Goal: Task Accomplishment & Management: Use online tool/utility

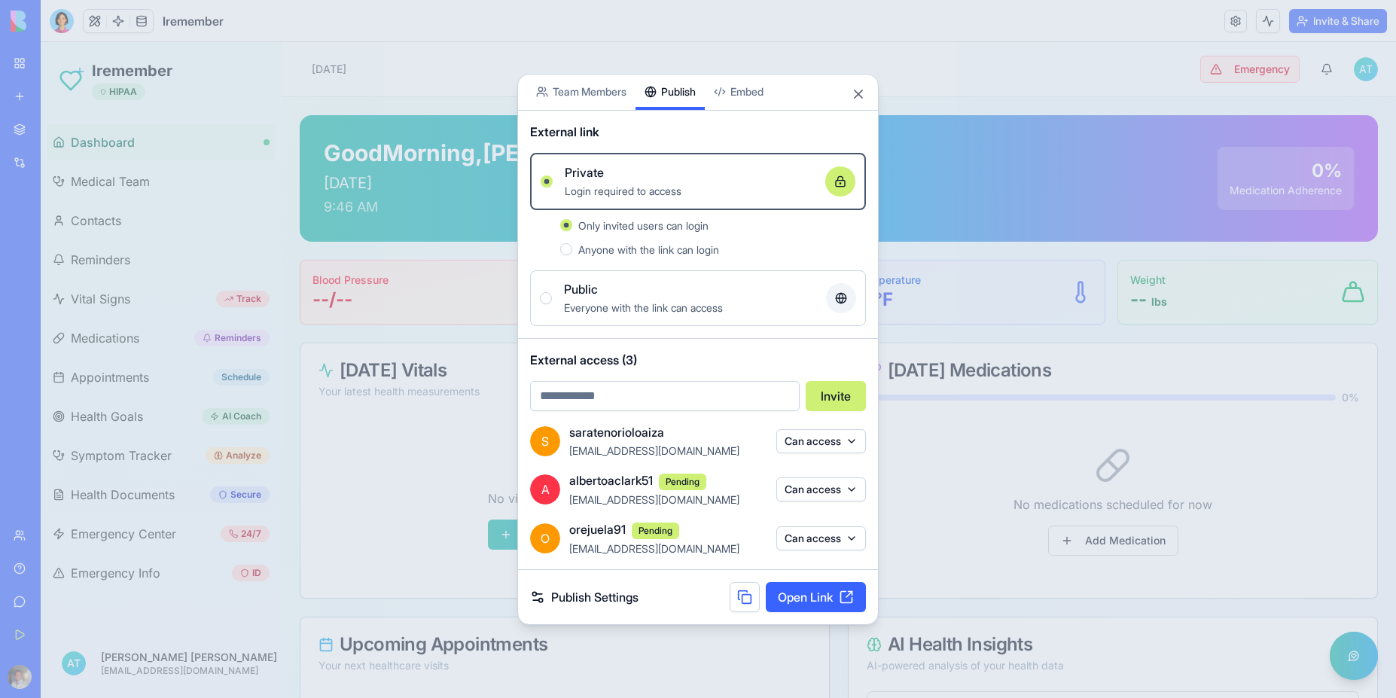
click at [812, 604] on link "Open Link" at bounding box center [816, 597] width 100 height 30
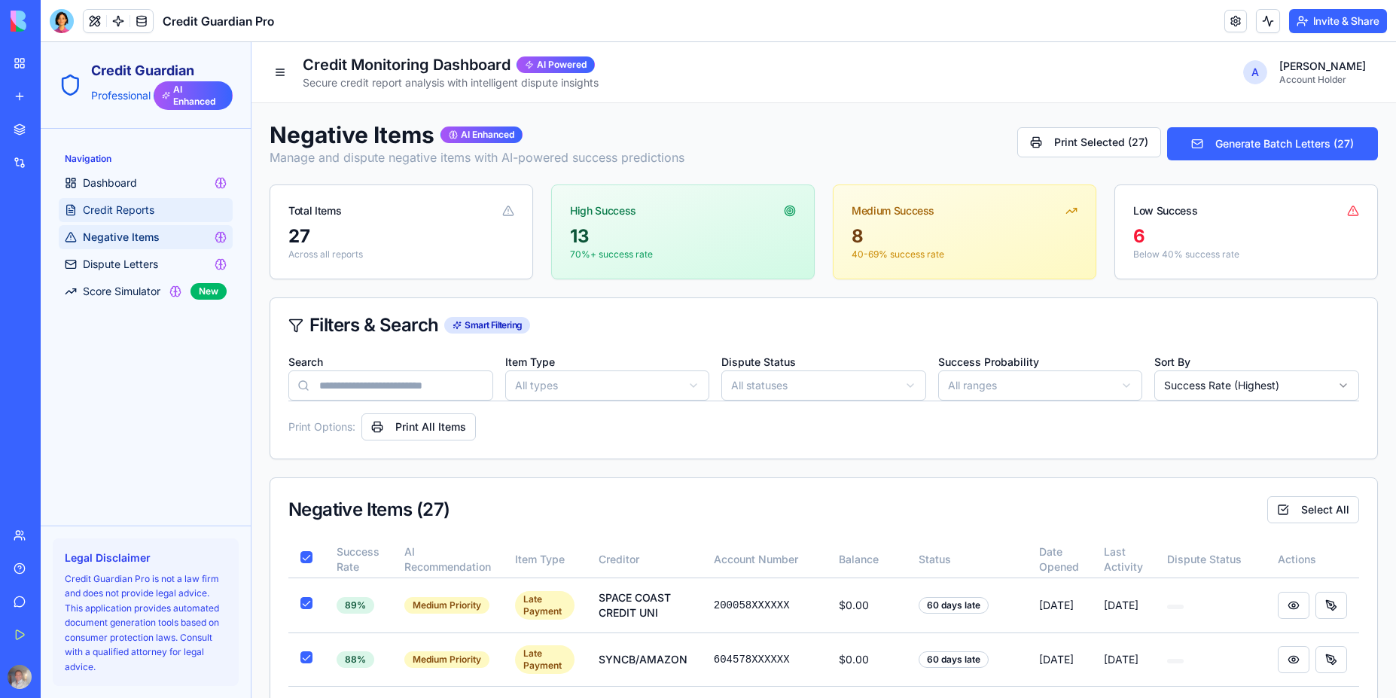
click at [142, 215] on span "Credit Reports" at bounding box center [119, 210] width 72 height 15
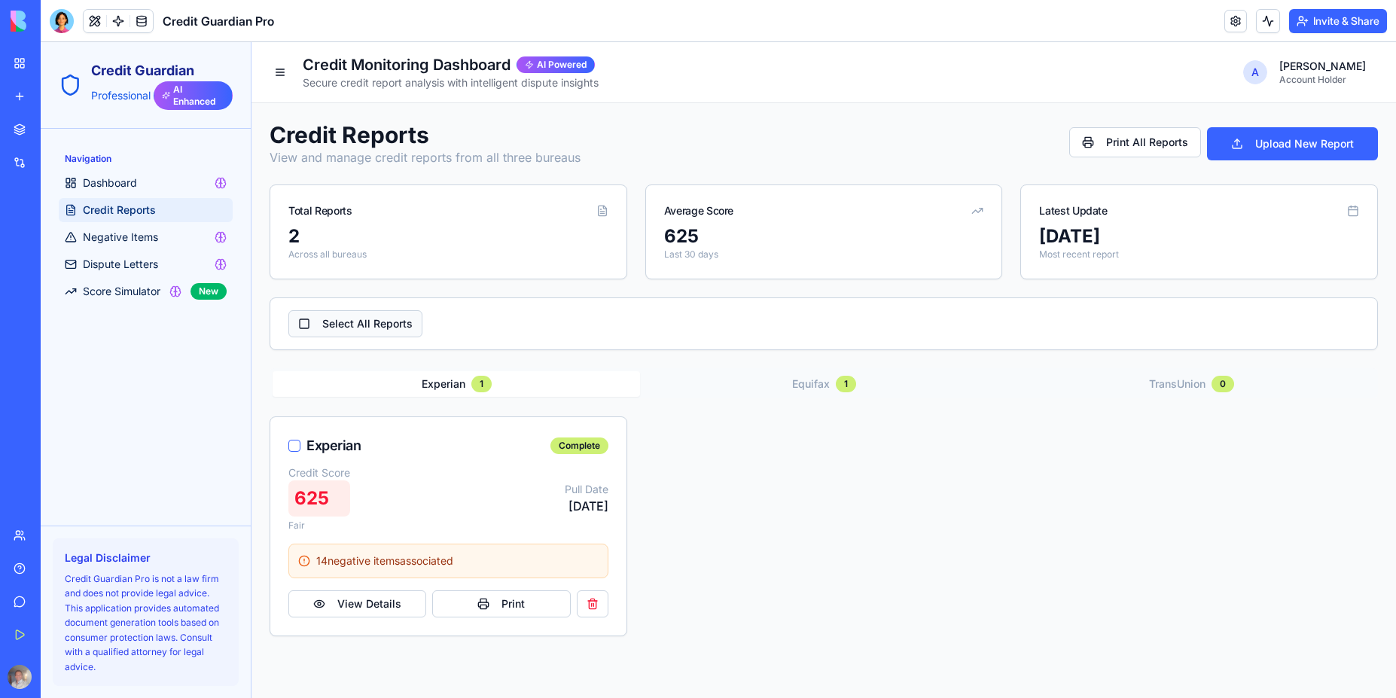
click at [297, 324] on button "Select All Reports" at bounding box center [355, 323] width 134 height 27
click at [824, 376] on span "Equifax" at bounding box center [811, 383] width 38 height 15
click at [823, 379] on span "Equifax" at bounding box center [811, 383] width 38 height 15
click at [446, 394] on button "Experian 1" at bounding box center [456, 384] width 367 height 26
click at [522, 606] on button "Print" at bounding box center [501, 603] width 138 height 27
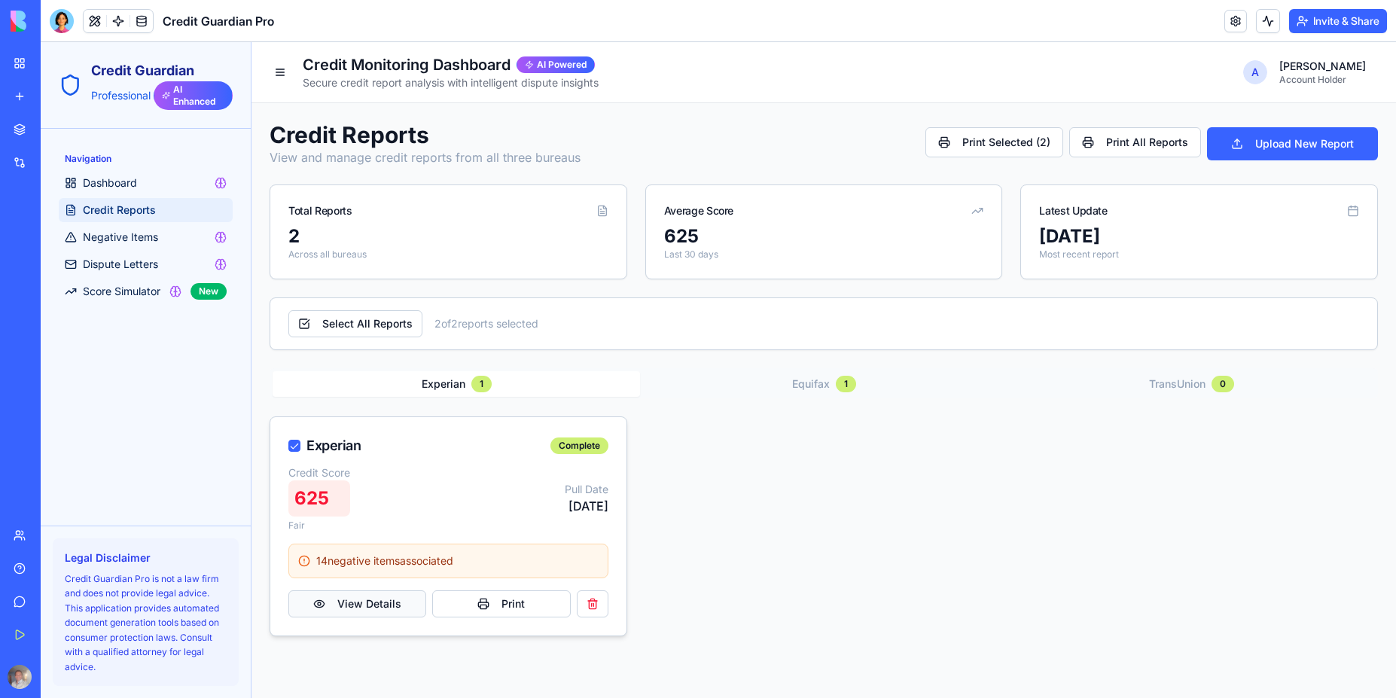
click at [366, 610] on button "View Details" at bounding box center [357, 603] width 138 height 27
click at [180, 419] on div "Navigation Dashboard Credit Reports Negative Items Dispute Letters Score Simula…" at bounding box center [146, 327] width 210 height 397
click at [121, 242] on span "Negative Items" at bounding box center [120, 237] width 75 height 15
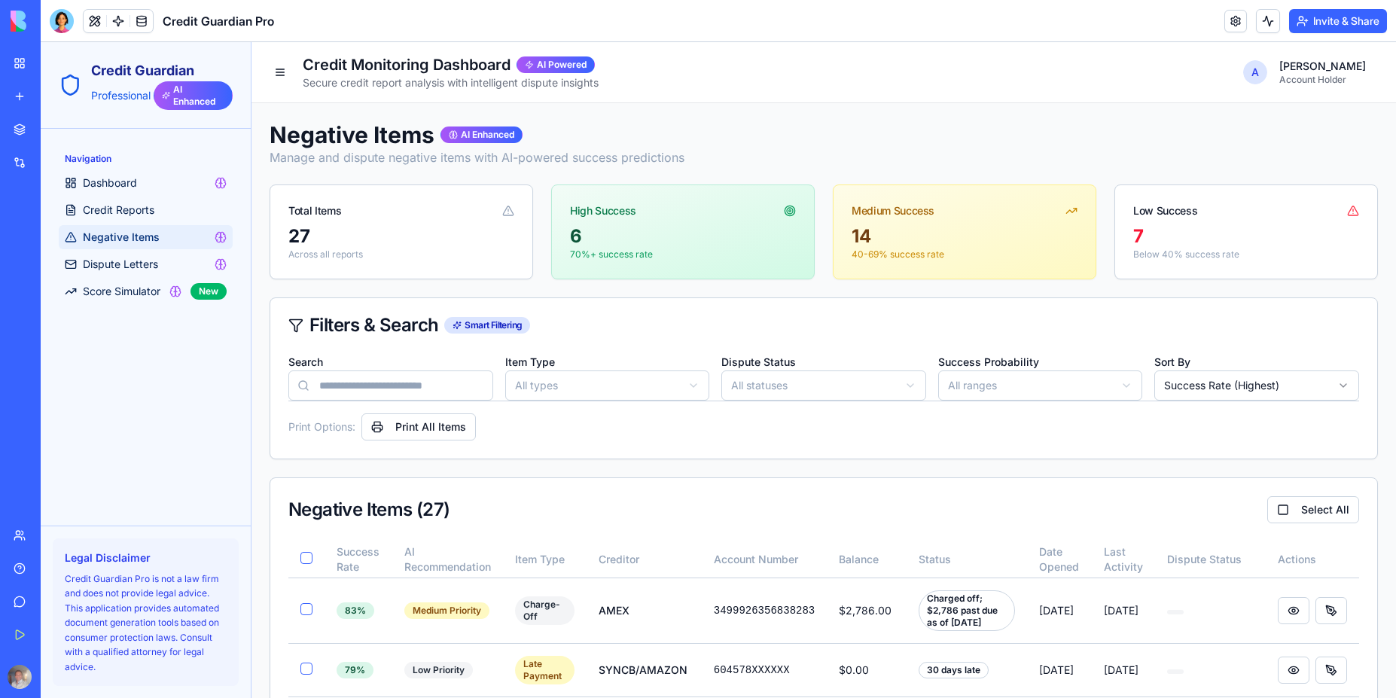
click at [598, 254] on p "70%+ success rate" at bounding box center [683, 254] width 226 height 12
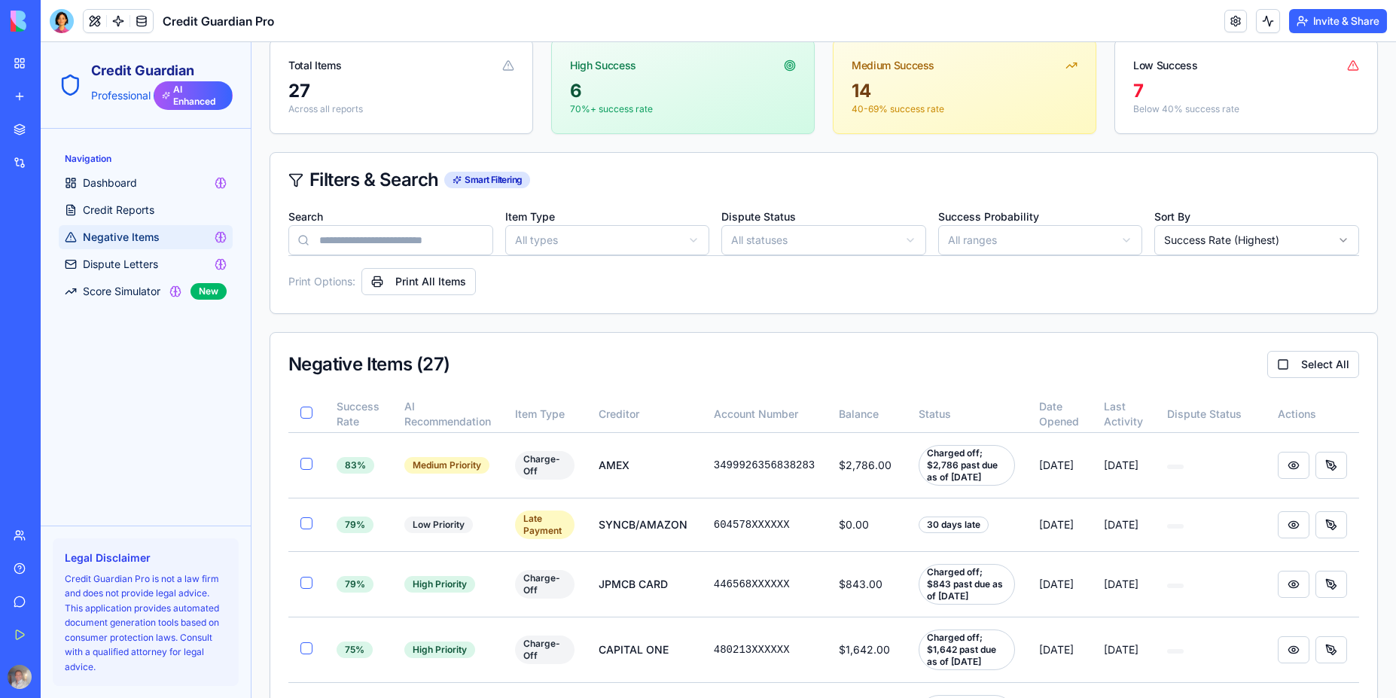
scroll to position [136, 0]
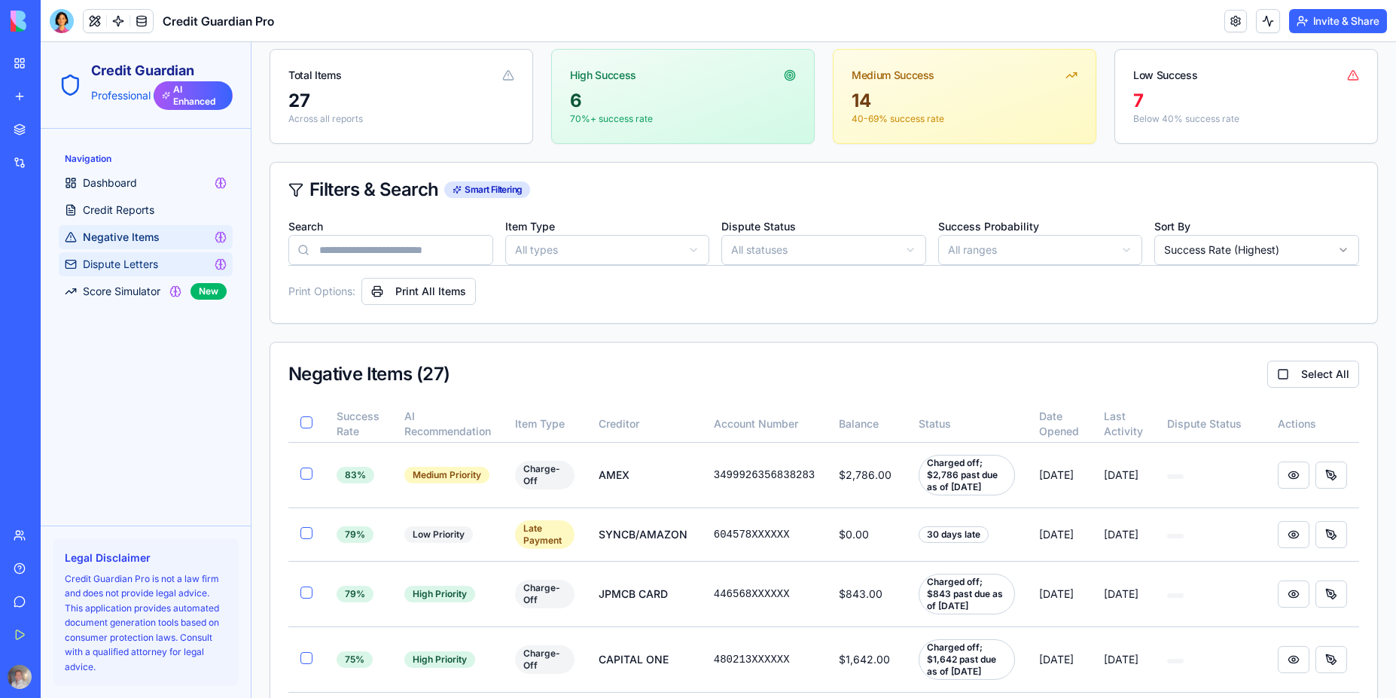
click at [132, 268] on span "Dispute Letters" at bounding box center [120, 264] width 75 height 15
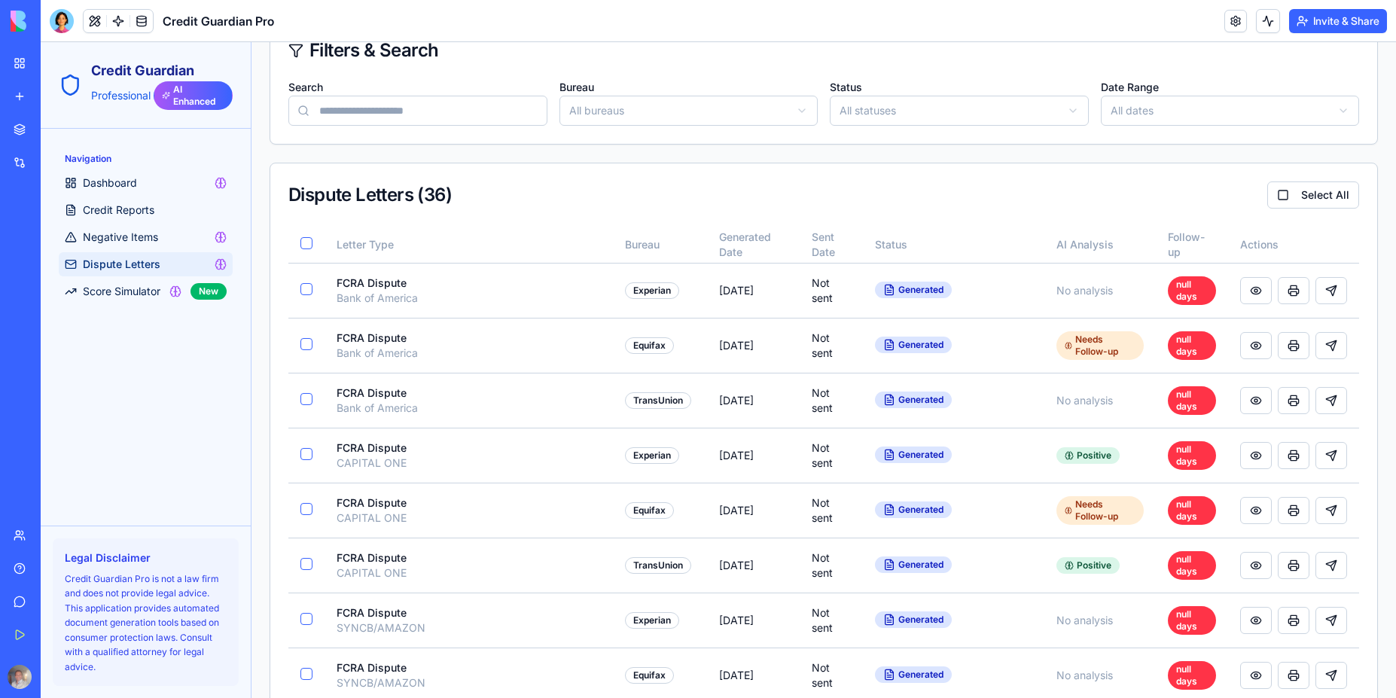
scroll to position [339, 0]
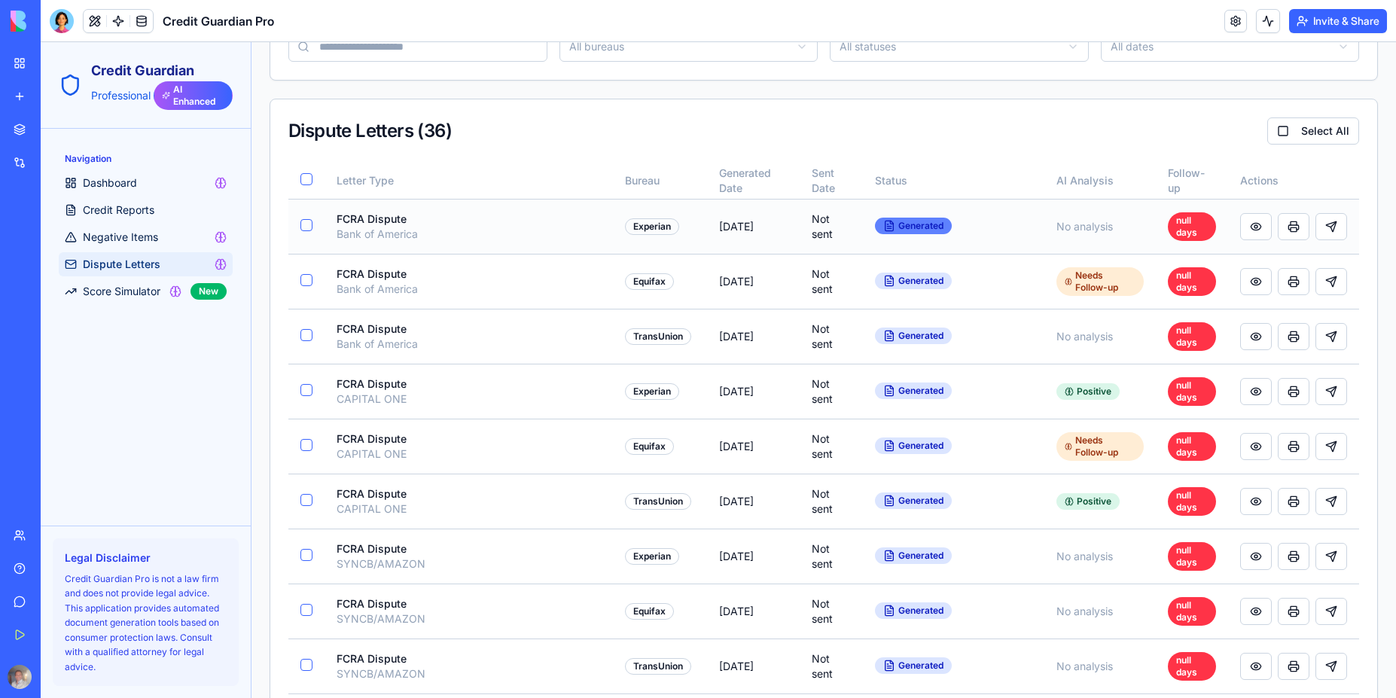
click at [905, 230] on span "Generated" at bounding box center [920, 226] width 45 height 12
click at [1241, 227] on button at bounding box center [1256, 226] width 32 height 27
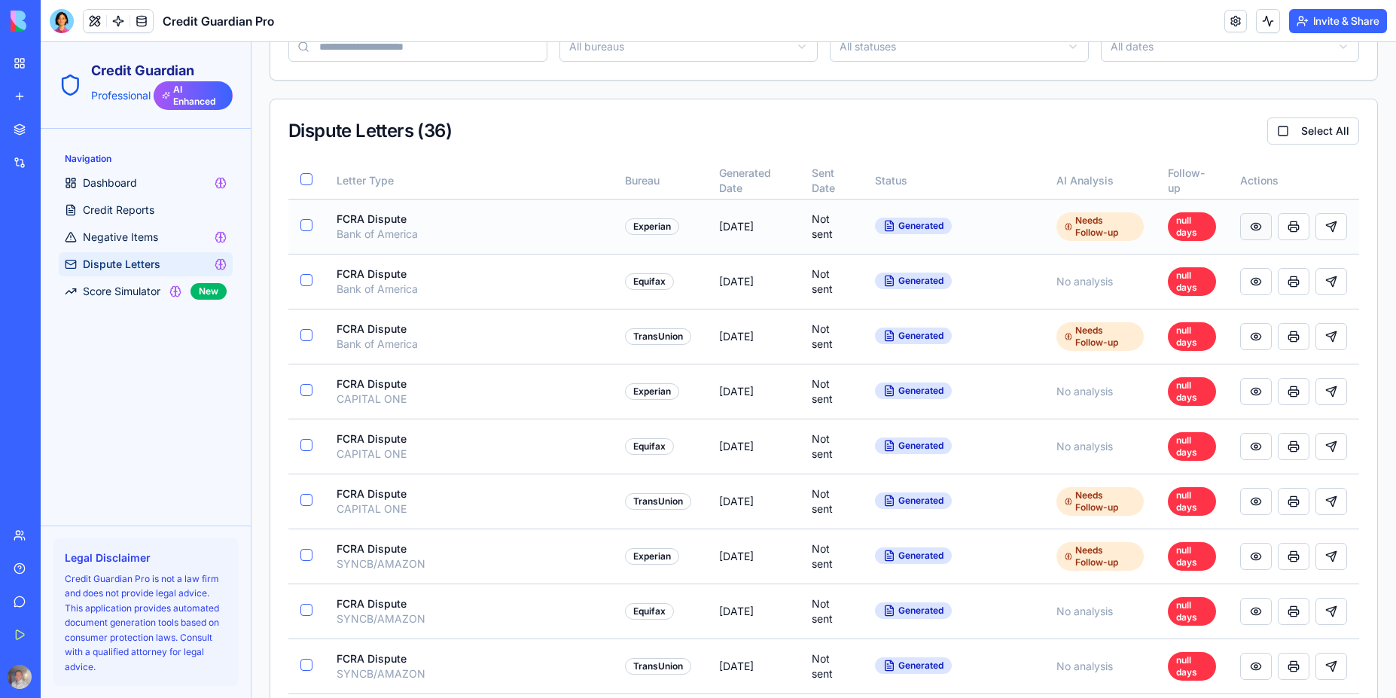
click at [1241, 227] on button at bounding box center [1256, 226] width 32 height 27
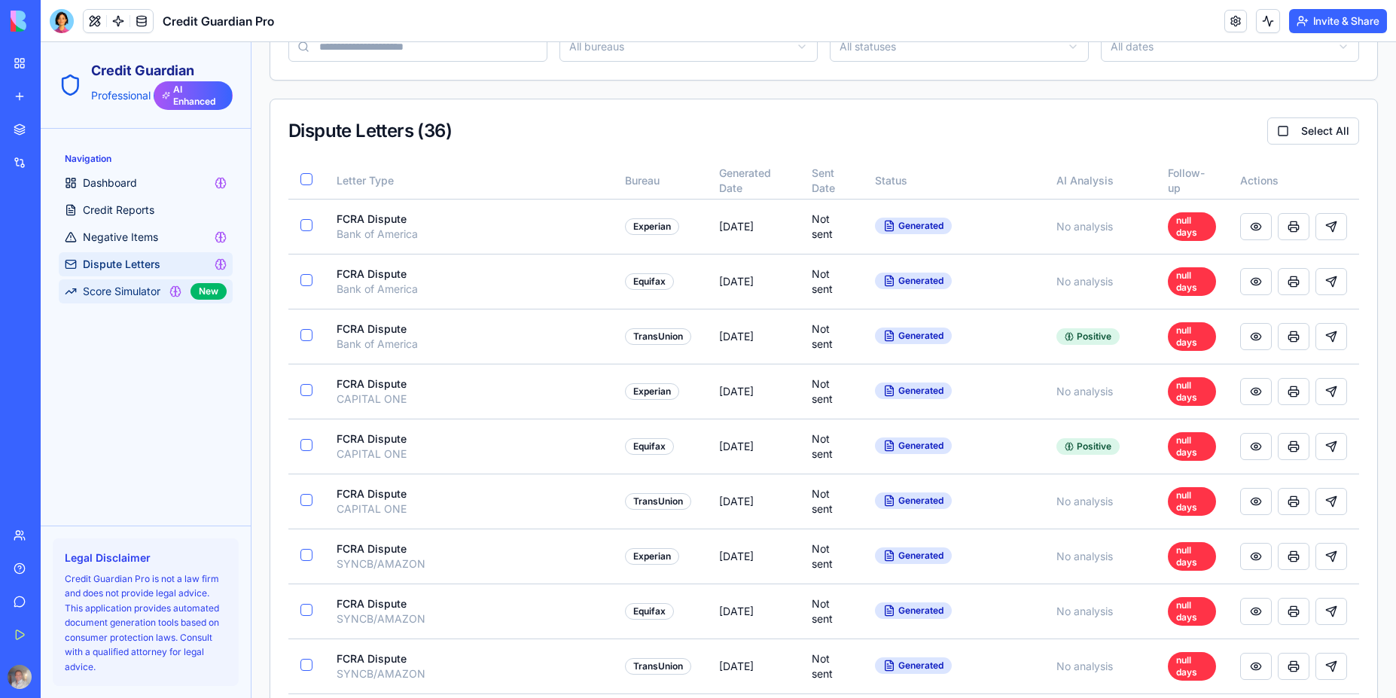
click at [136, 291] on span "Score Simulator" at bounding box center [122, 291] width 78 height 15
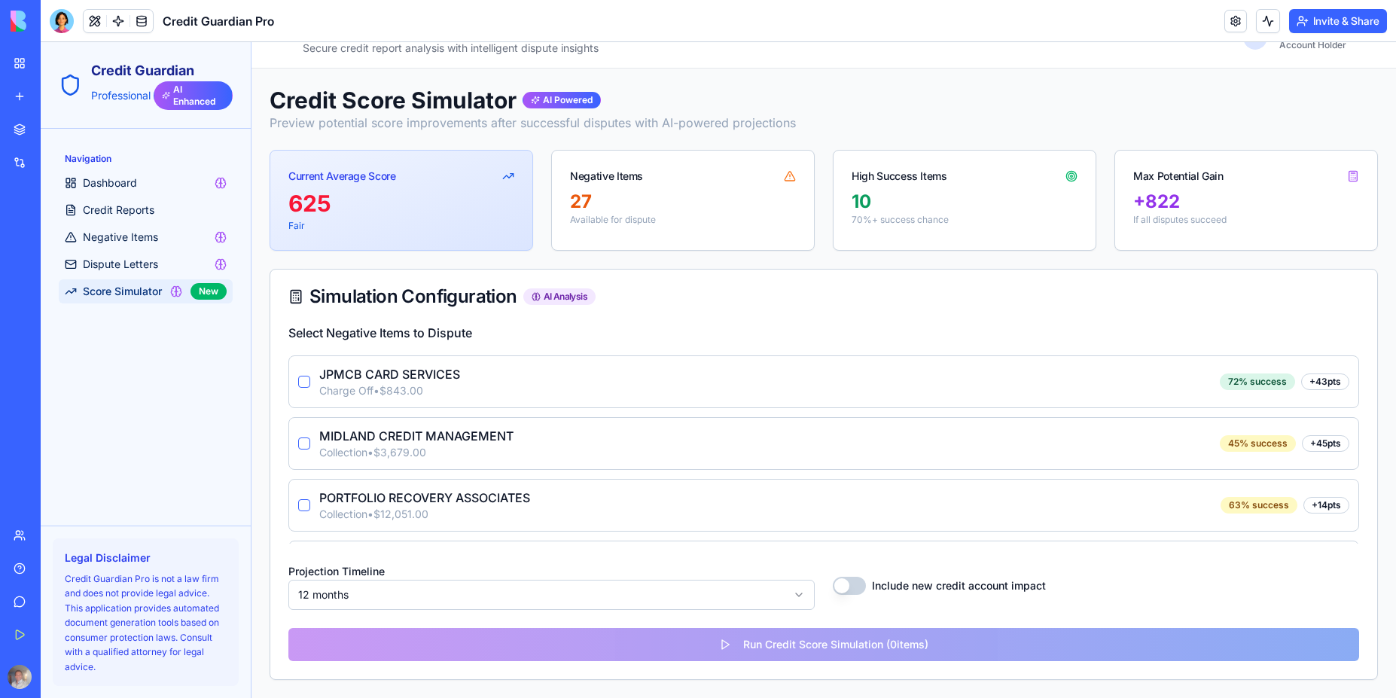
scroll to position [248, 0]
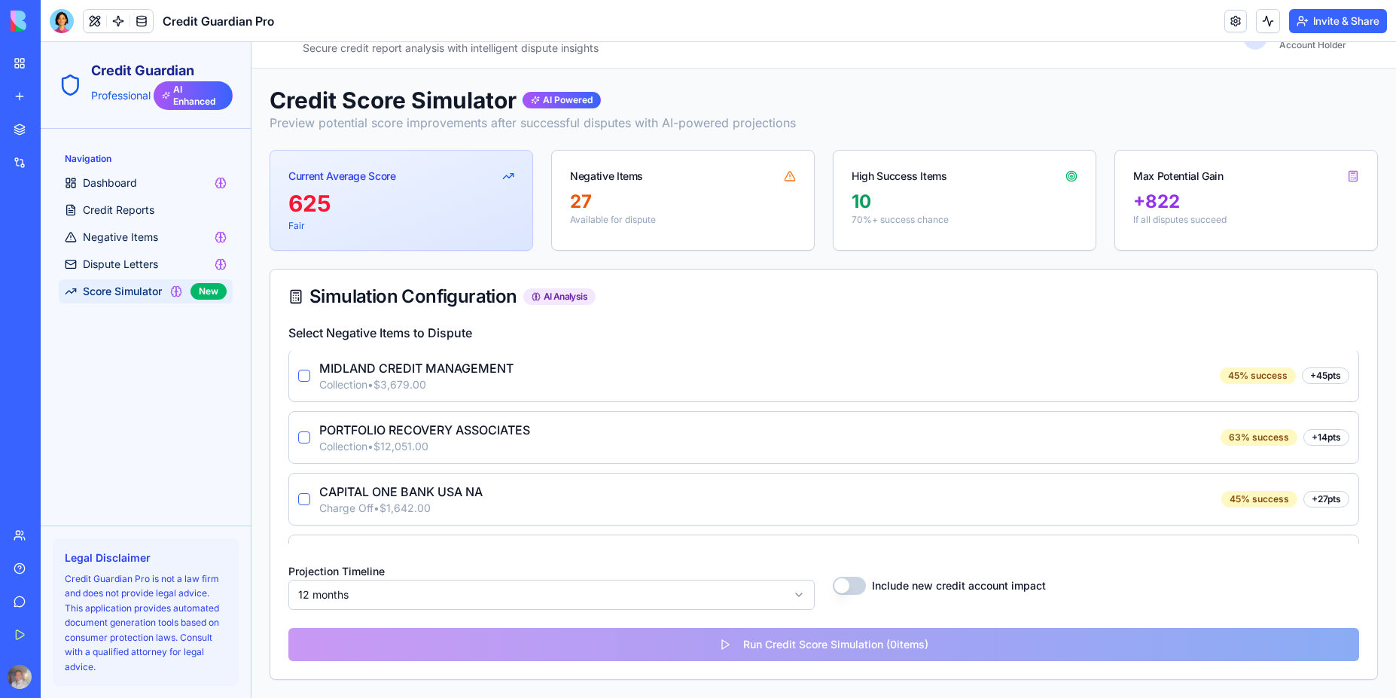
type button "on"
click at [306, 377] on button "on" at bounding box center [304, 376] width 12 height 12
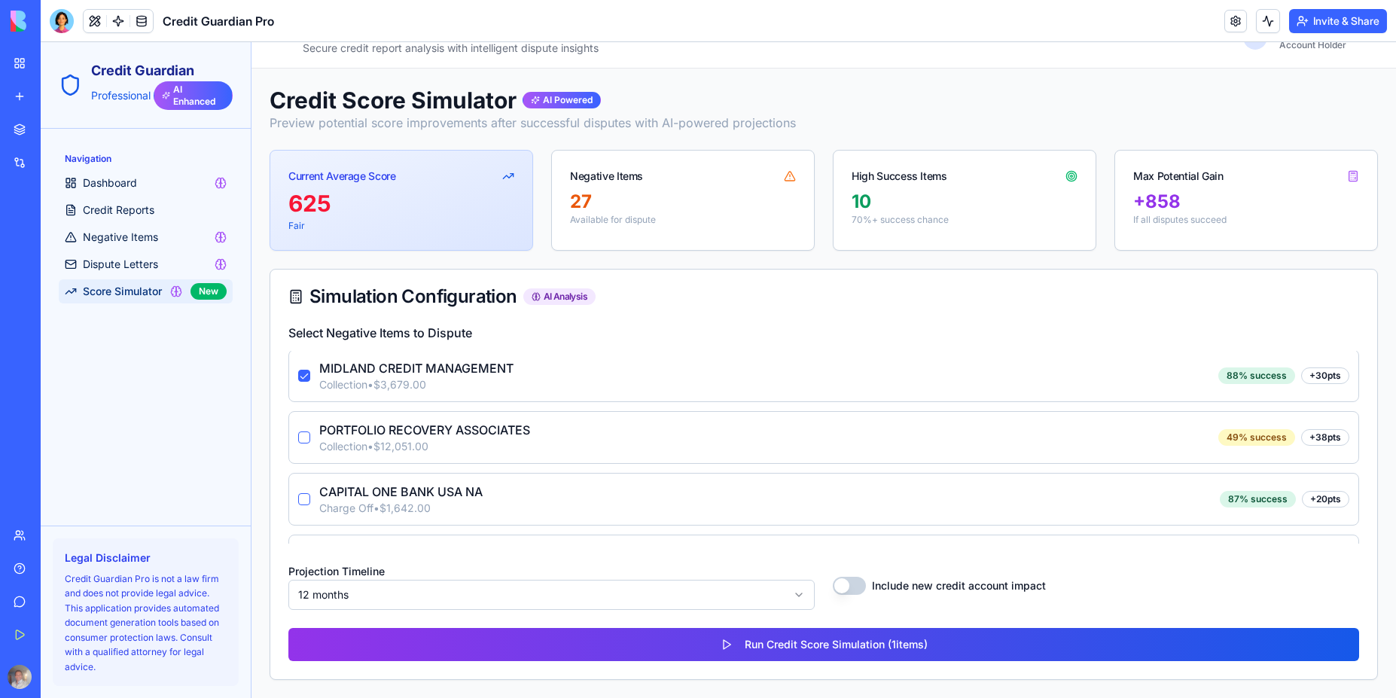
type button "on"
click at [299, 433] on button "on" at bounding box center [304, 437] width 12 height 12
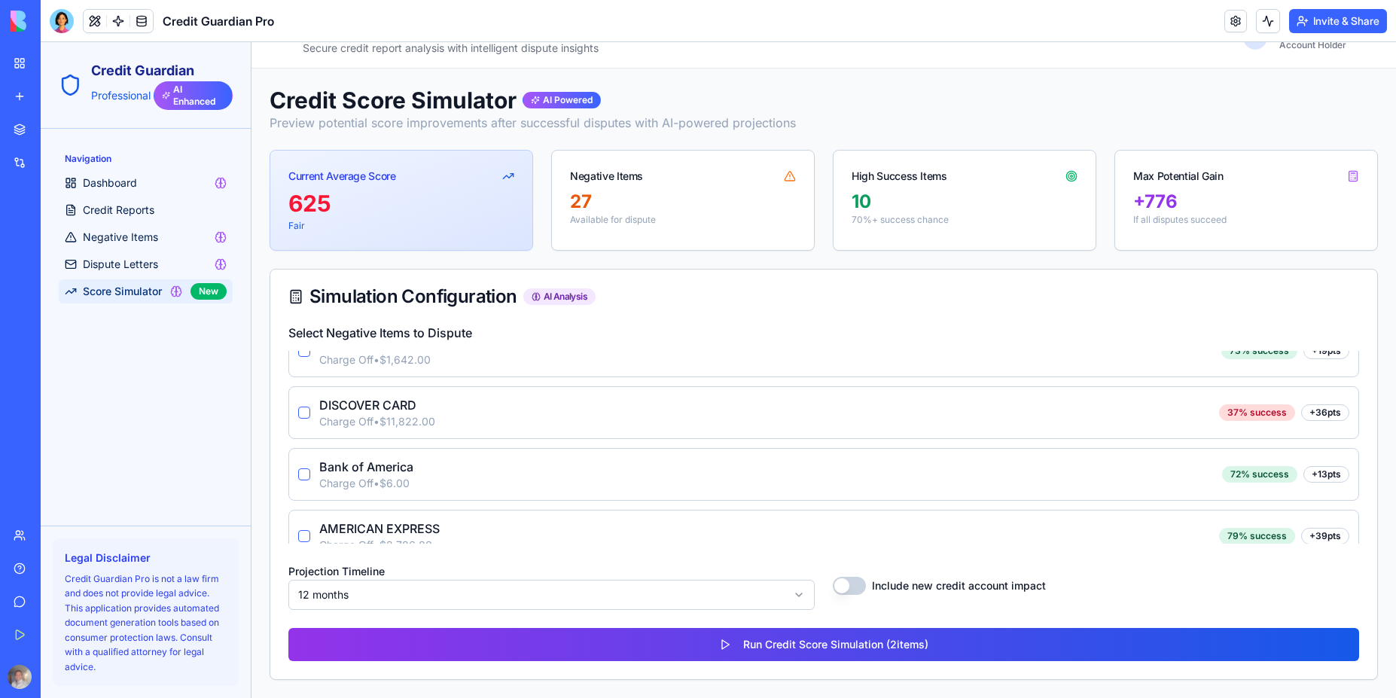
scroll to position [429, 0]
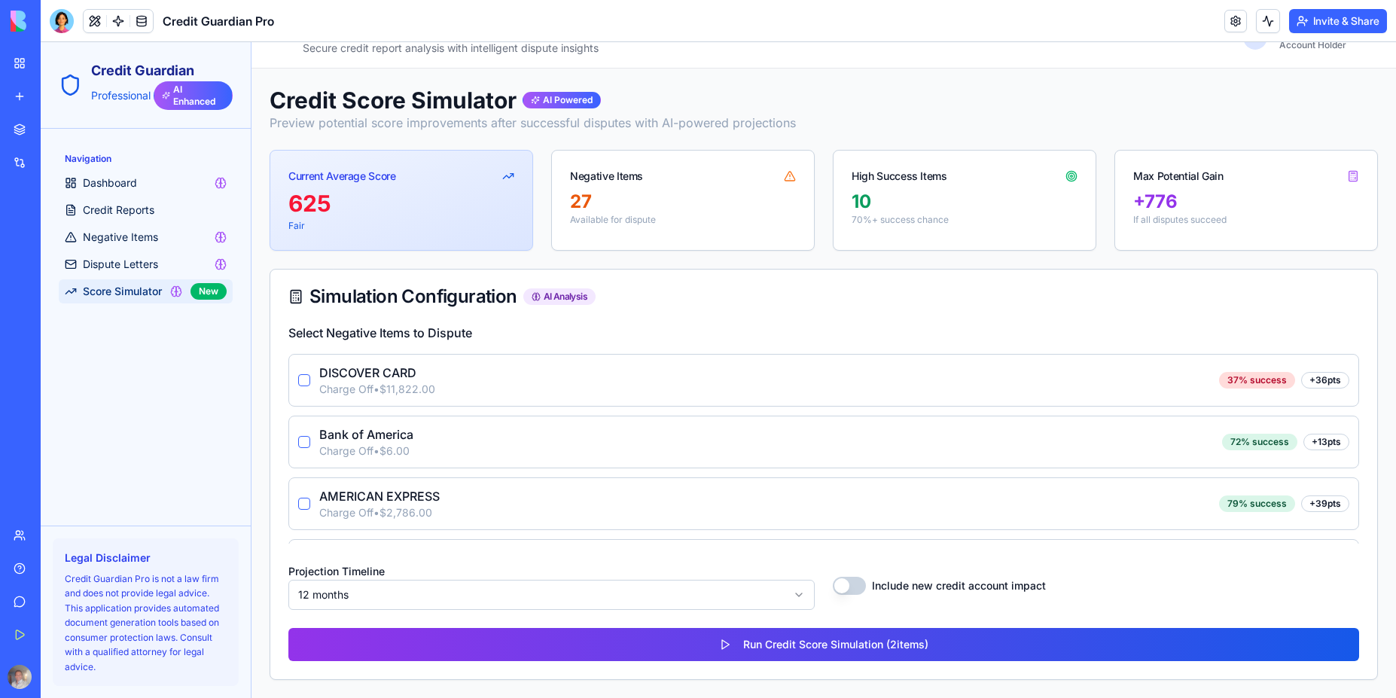
type button "on"
click at [301, 382] on button "on" at bounding box center [304, 380] width 12 height 12
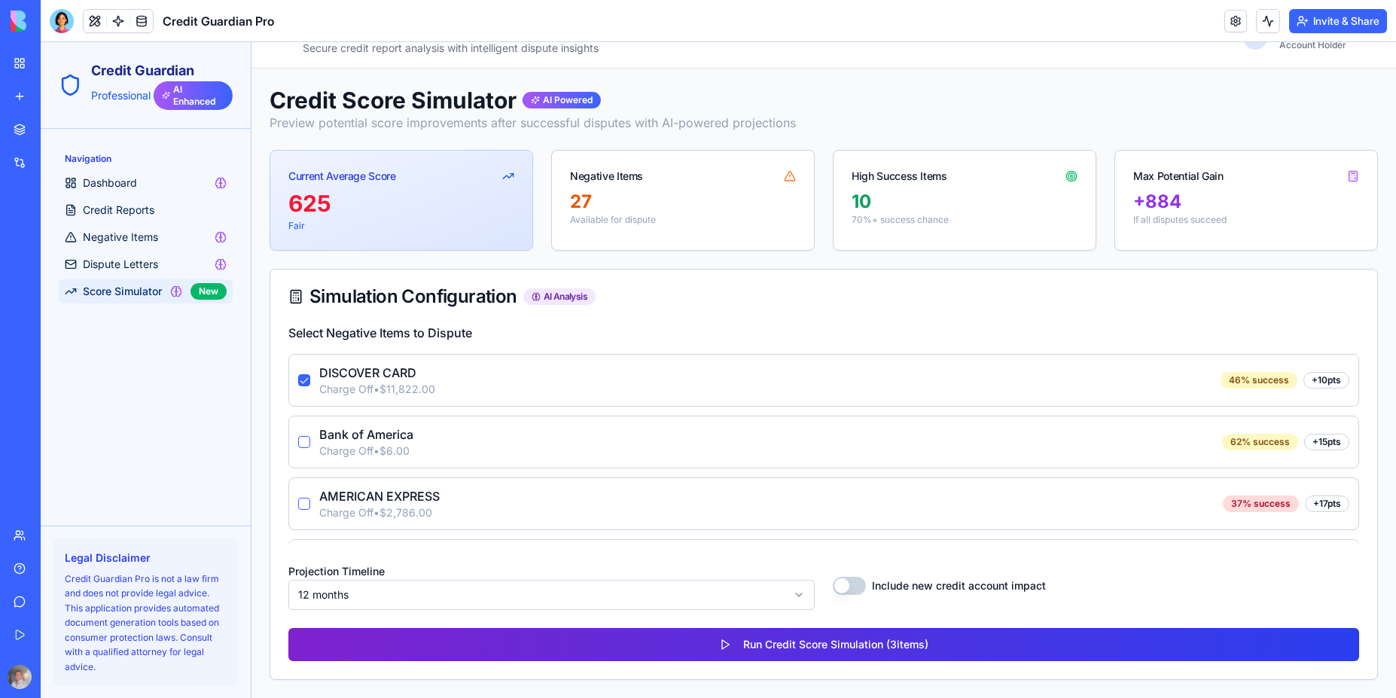
click at [811, 650] on button "Run Credit Score Simulation ( 3 items)" at bounding box center [823, 644] width 1071 height 33
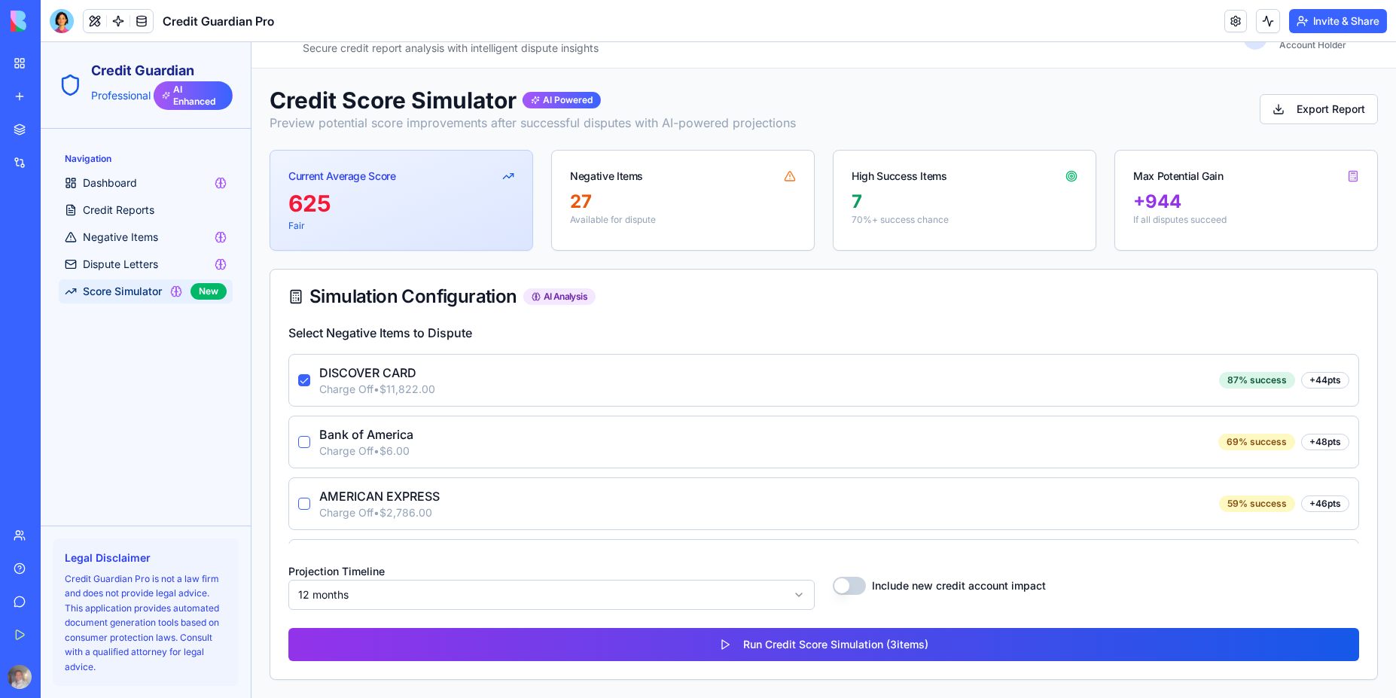
click at [709, 181] on div "Negative Items" at bounding box center [683, 170] width 262 height 39
click at [122, 267] on span "Dispute Letters" at bounding box center [120, 264] width 75 height 15
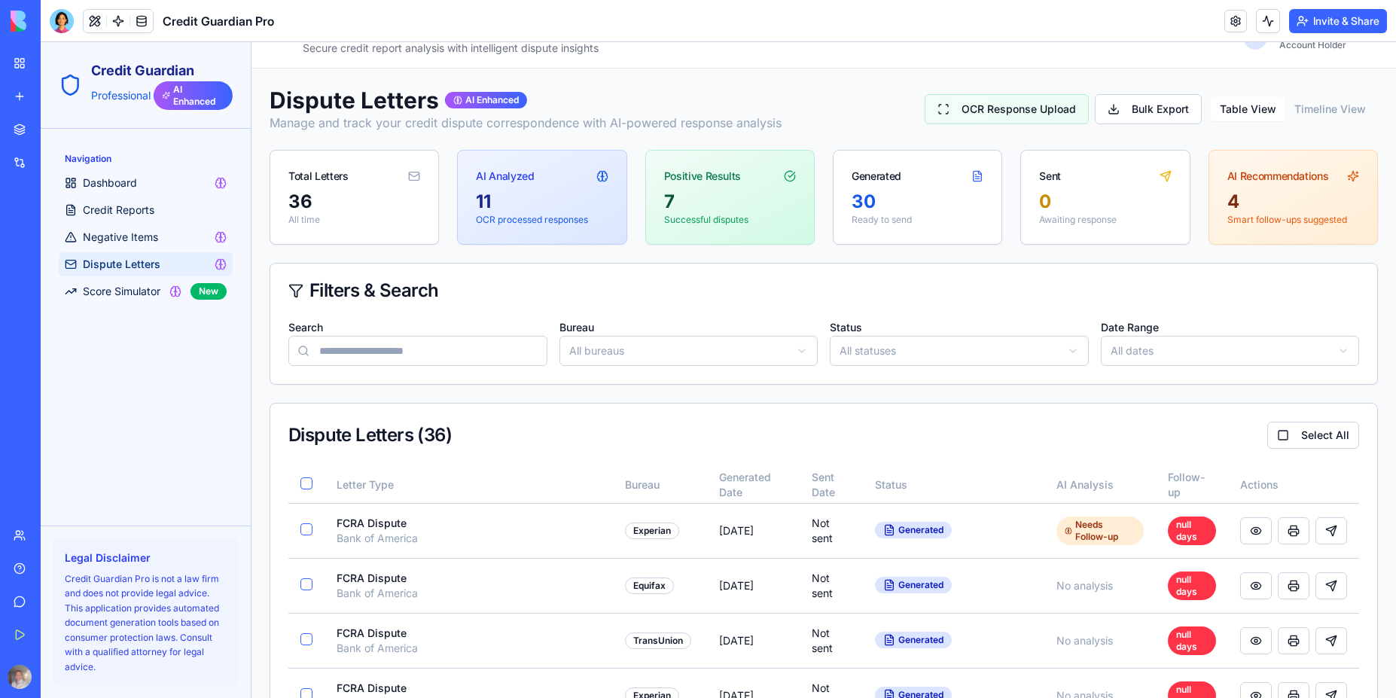
click at [551, 209] on div "11" at bounding box center [542, 202] width 132 height 24
click at [602, 171] on icon at bounding box center [602, 176] width 12 height 12
click at [703, 196] on div "7" at bounding box center [730, 202] width 132 height 24
click at [860, 183] on div "Generated" at bounding box center [876, 176] width 50 height 15
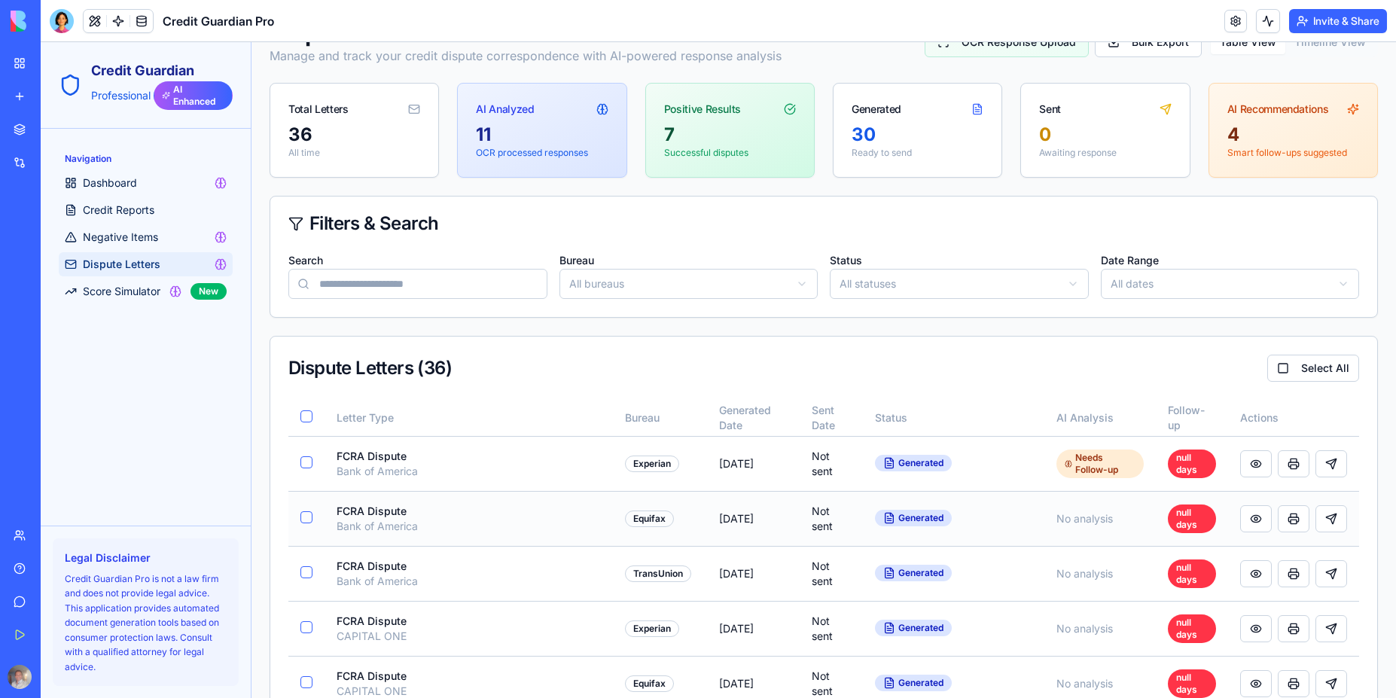
scroll to position [306, 0]
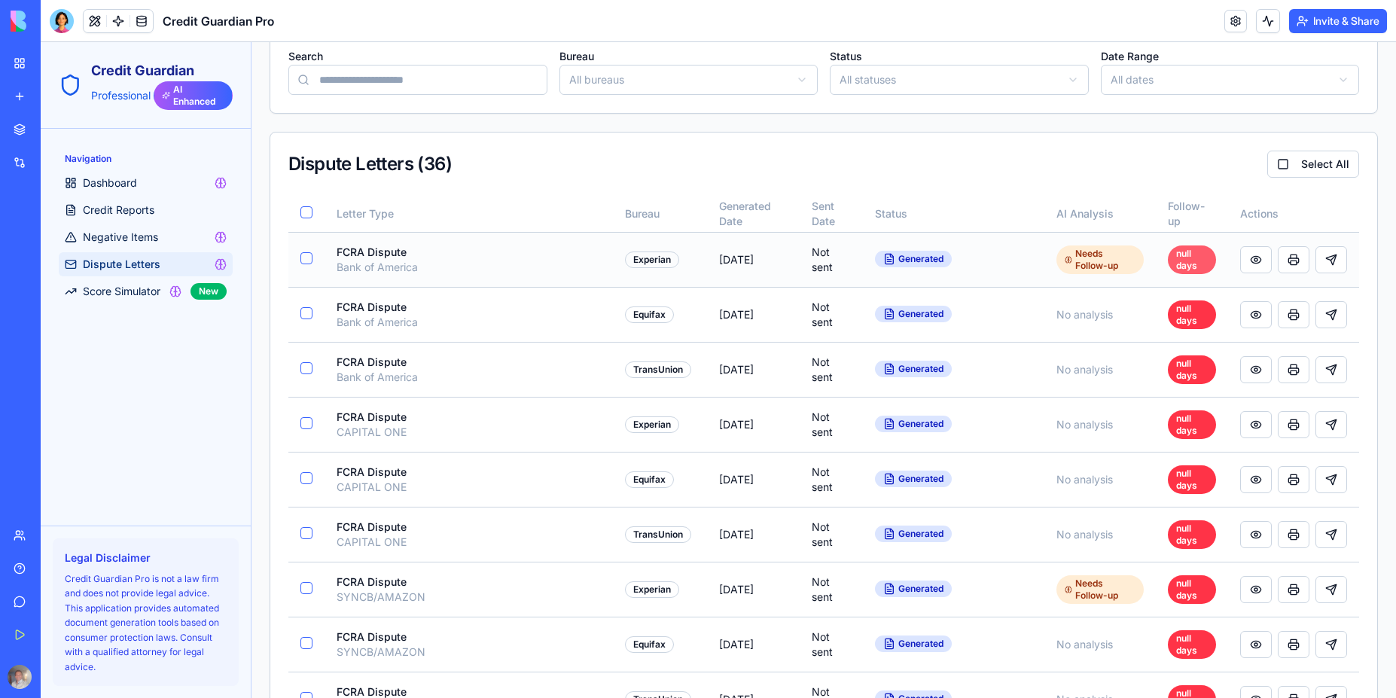
click at [1179, 263] on div "null days" at bounding box center [1192, 259] width 48 height 29
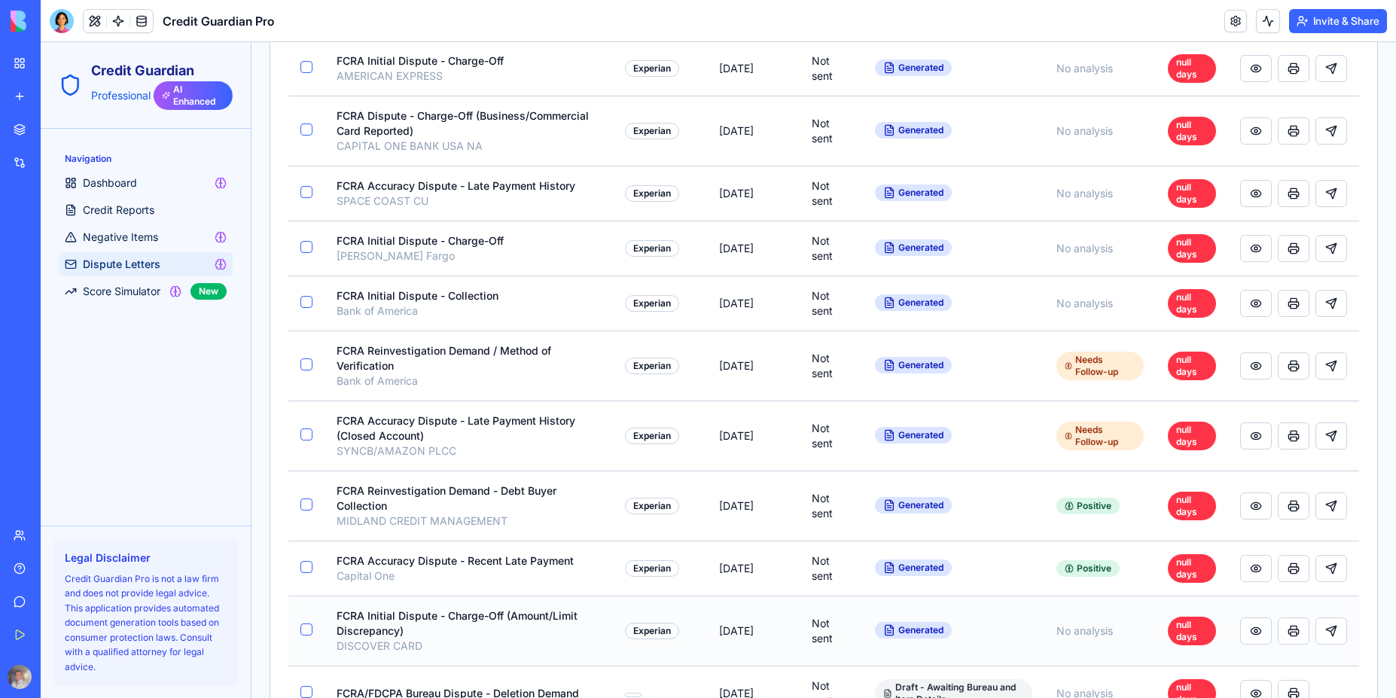
scroll to position [1561, 0]
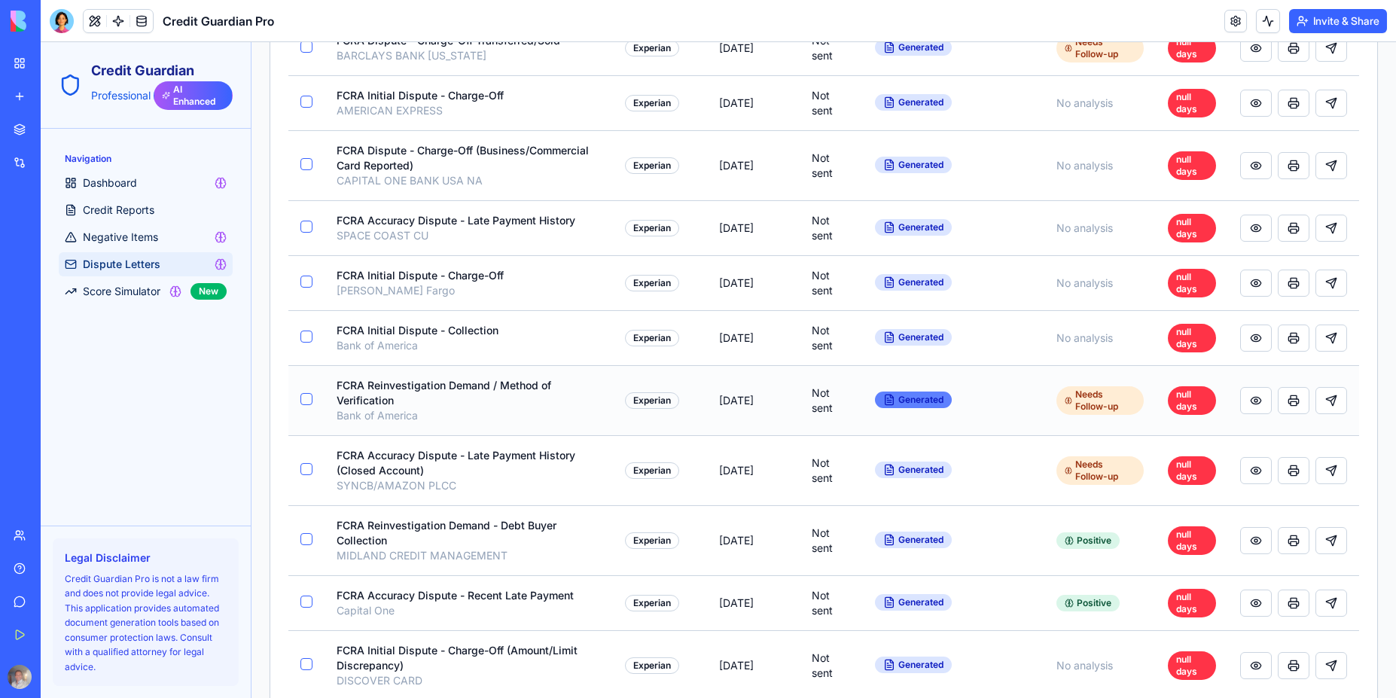
click at [896, 407] on div "Generated" at bounding box center [913, 399] width 77 height 17
click at [119, 463] on div "Navigation Dashboard Credit Reports Negative Items Dispute Letters Score Simula…" at bounding box center [146, 327] width 210 height 397
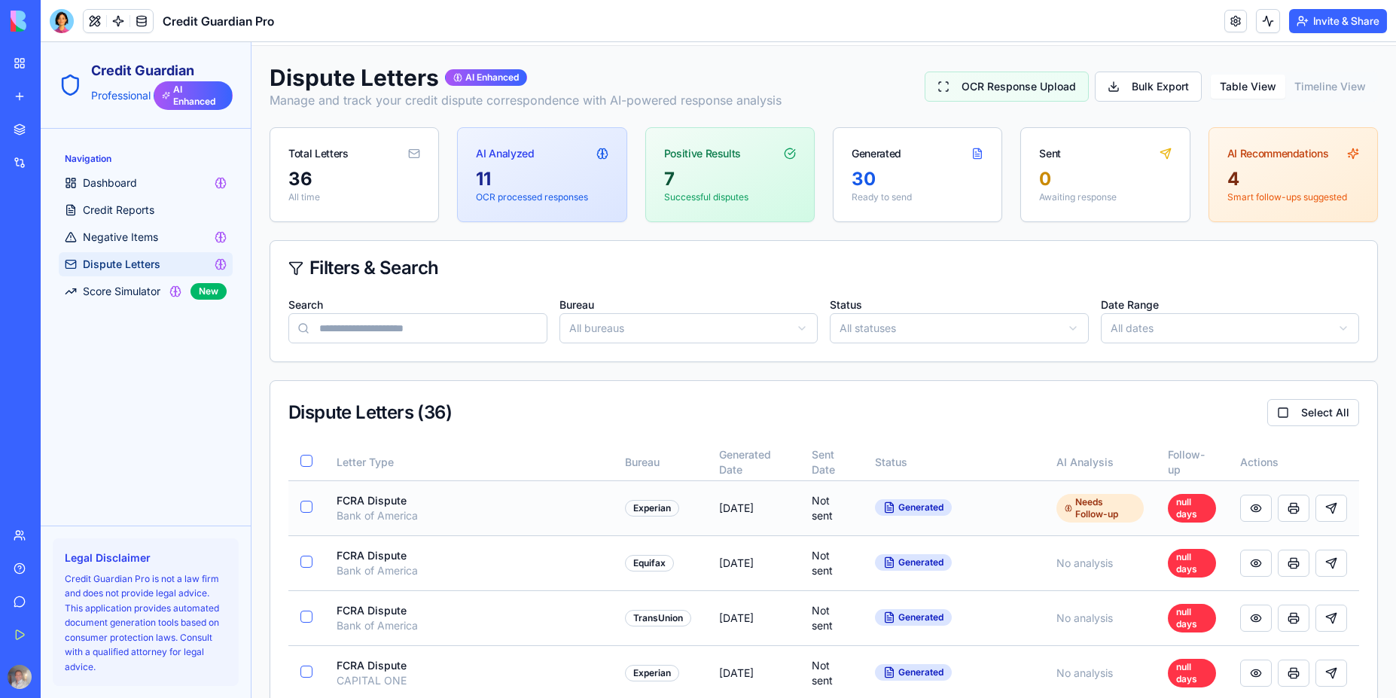
scroll to position [0, 0]
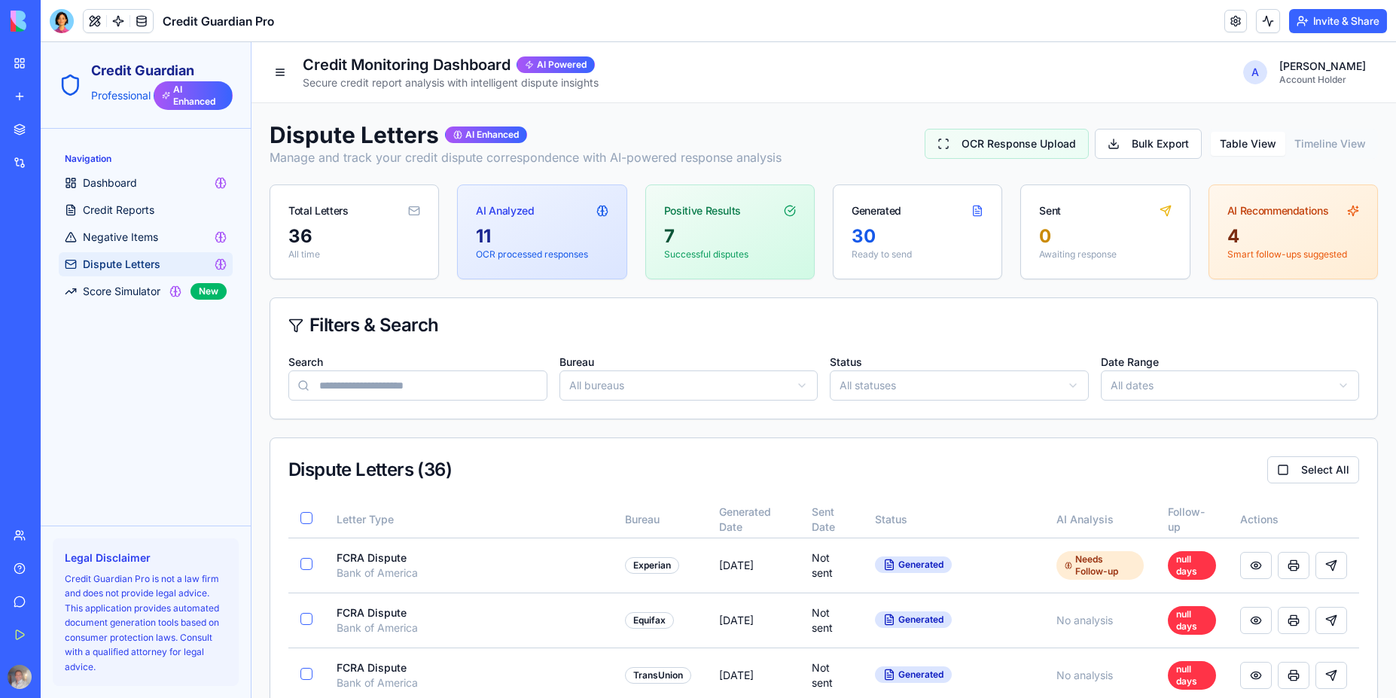
click at [1033, 140] on button "OCR Response Upload" at bounding box center [1007, 144] width 164 height 30
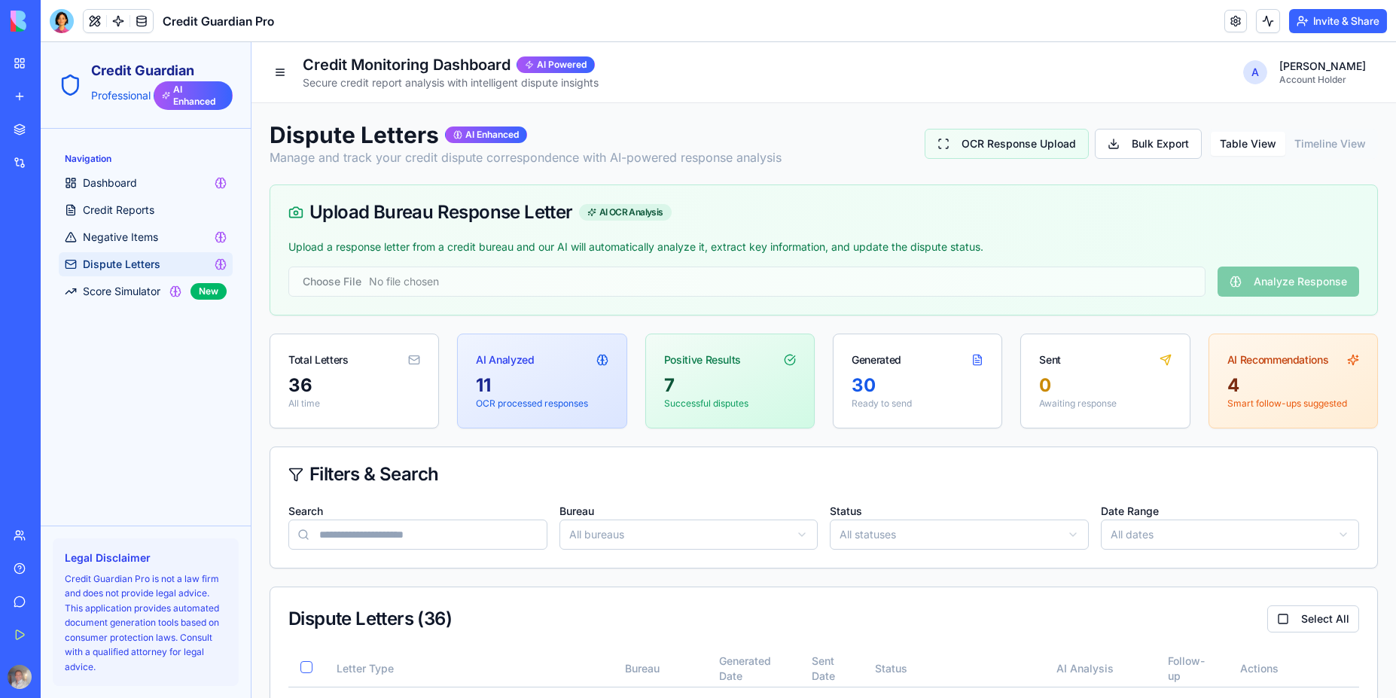
click at [1244, 147] on button "Table View" at bounding box center [1248, 144] width 75 height 24
click at [1239, 147] on button "Table View" at bounding box center [1248, 144] width 75 height 24
click at [1311, 145] on button "Timeline View" at bounding box center [1330, 144] width 90 height 24
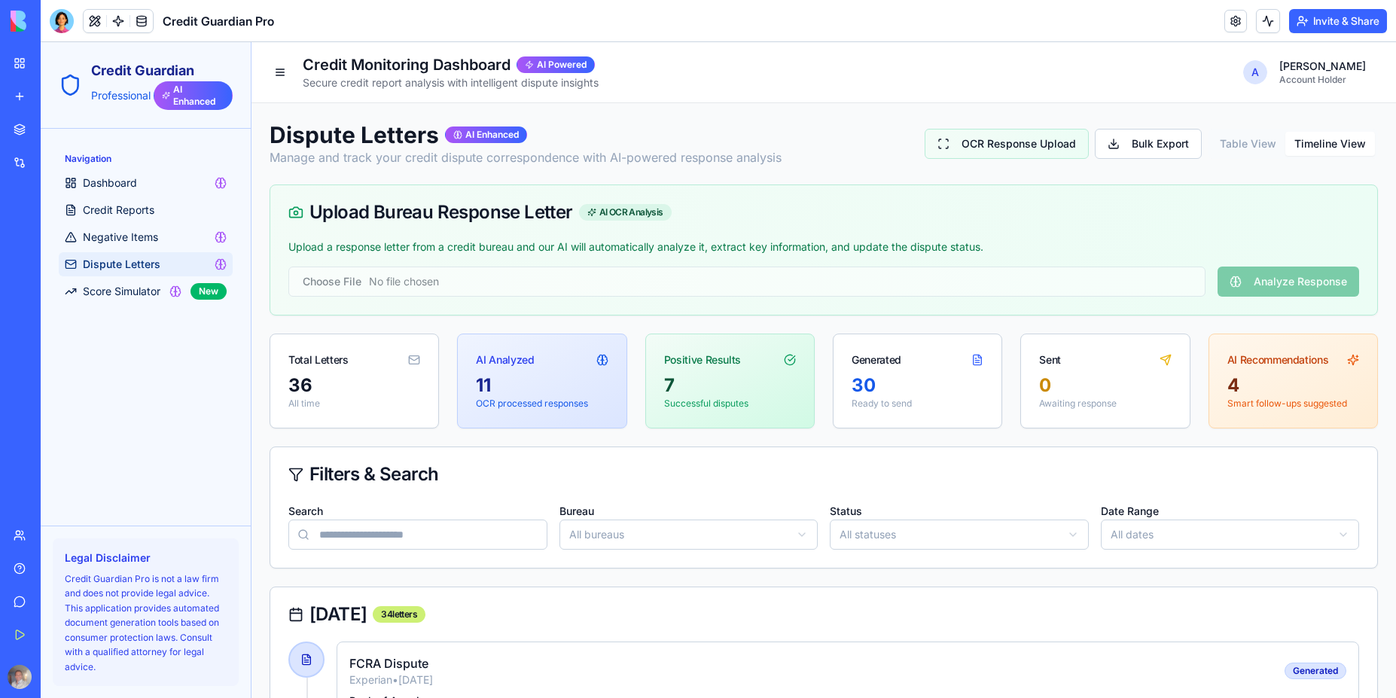
click at [1311, 145] on button "Timeline View" at bounding box center [1330, 144] width 90 height 24
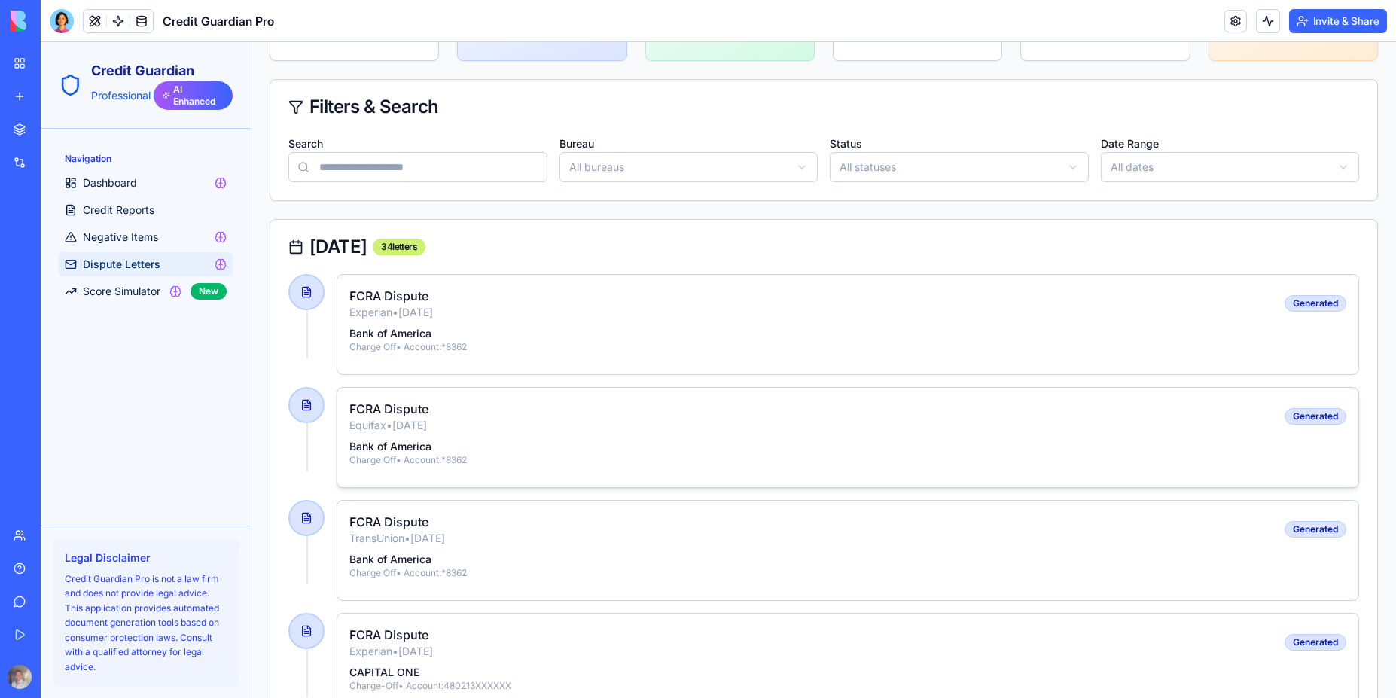
scroll to position [452, 0]
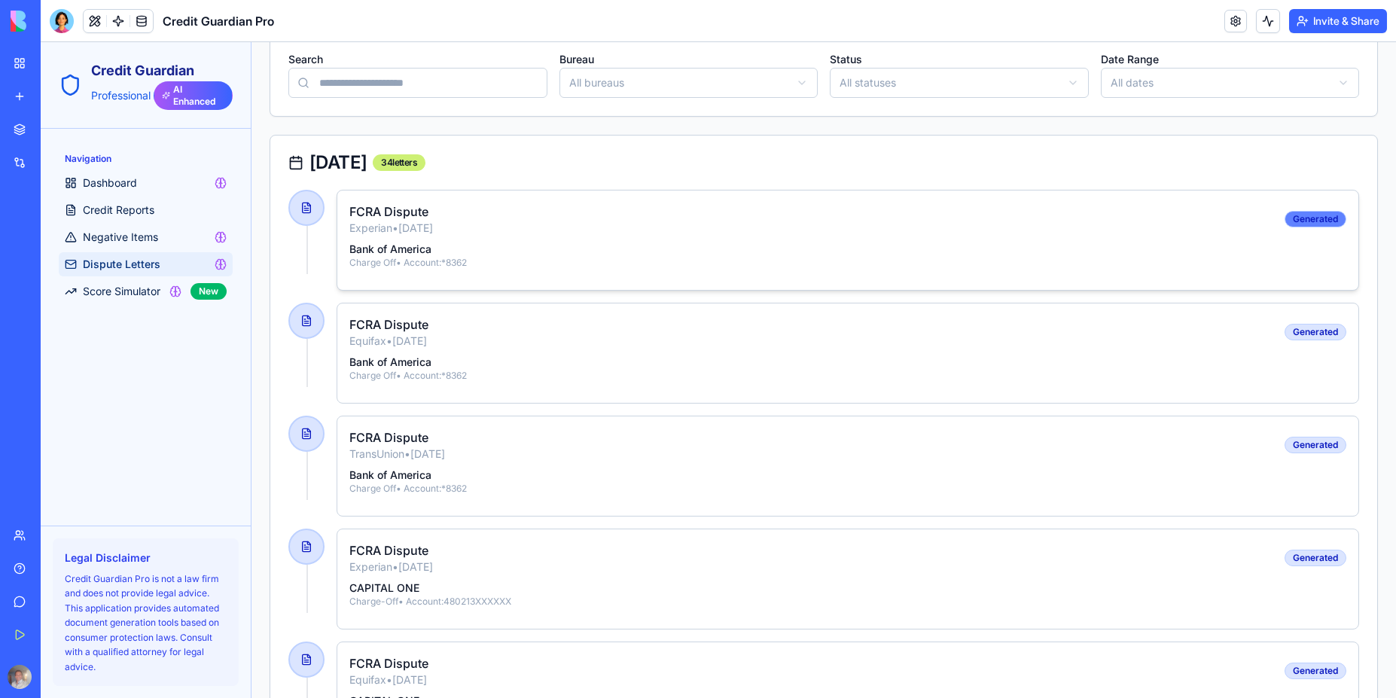
click at [1302, 220] on div "Generated" at bounding box center [1315, 219] width 62 height 17
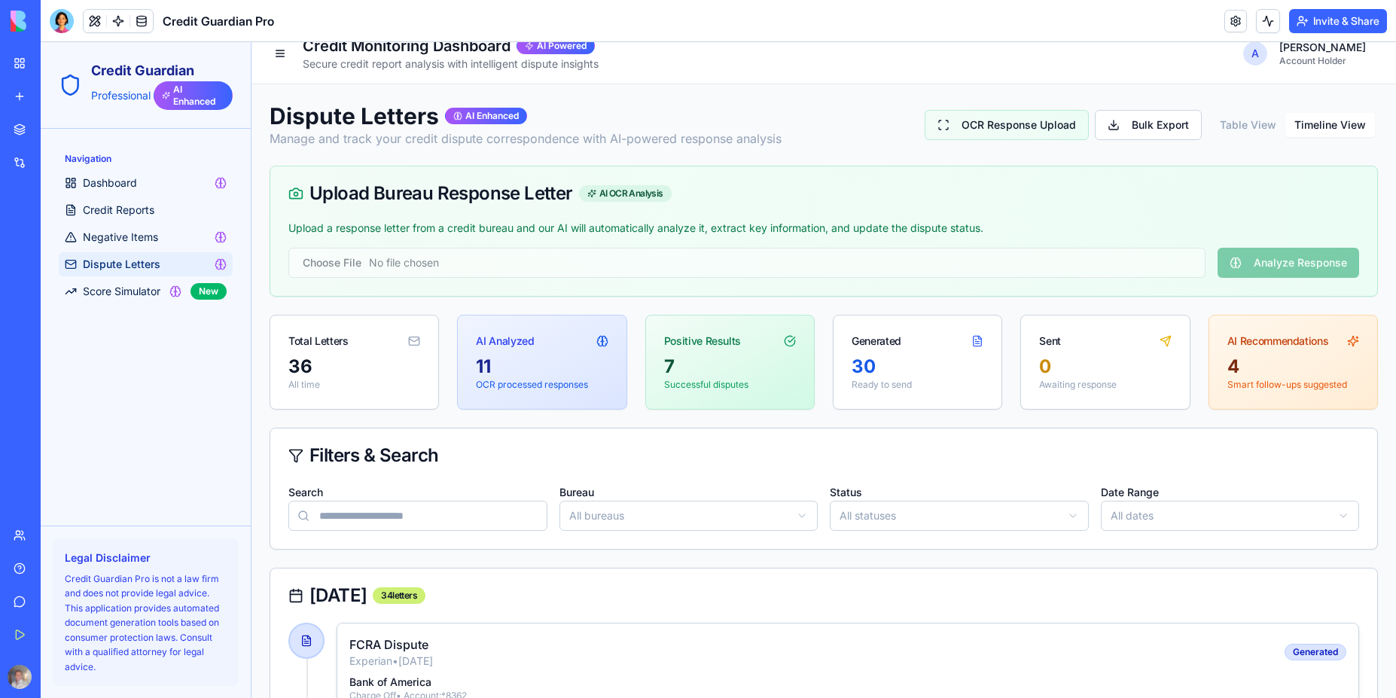
scroll to position [0, 0]
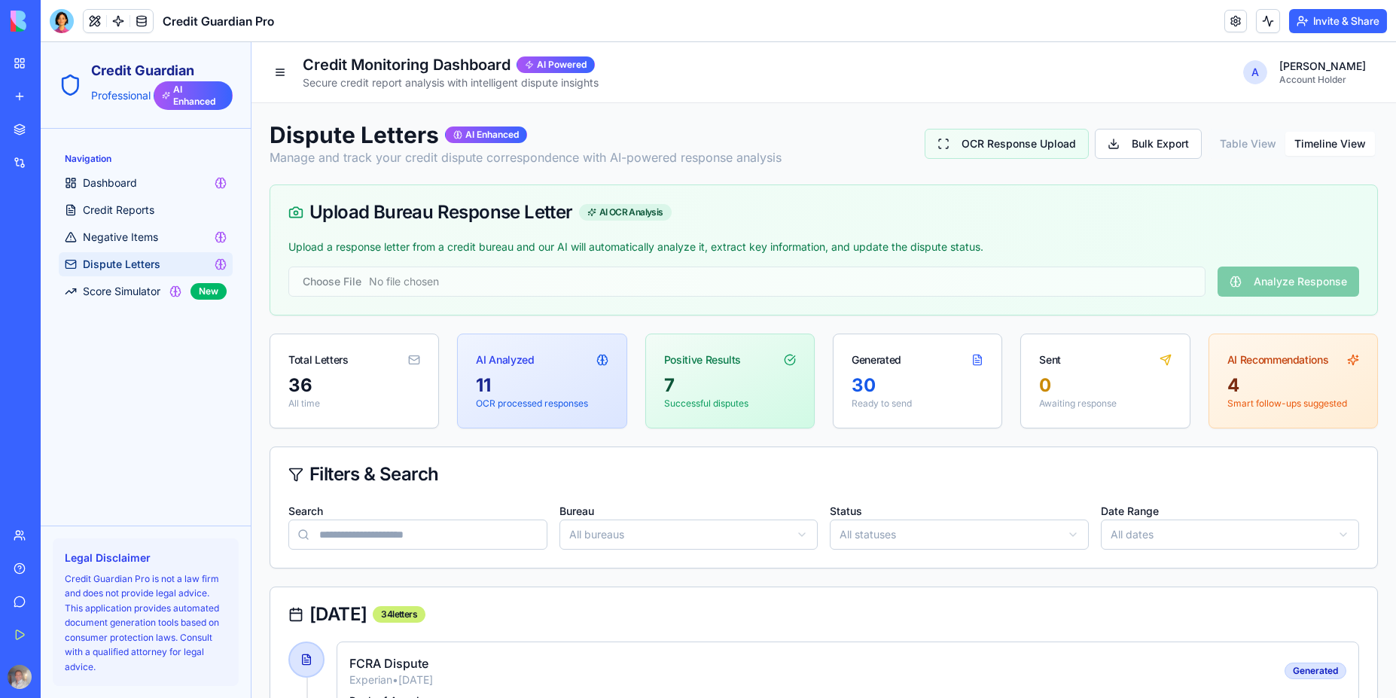
click at [113, 93] on p "Professional" at bounding box center [119, 95] width 56 height 15
click at [63, 29] on div at bounding box center [62, 21] width 24 height 24
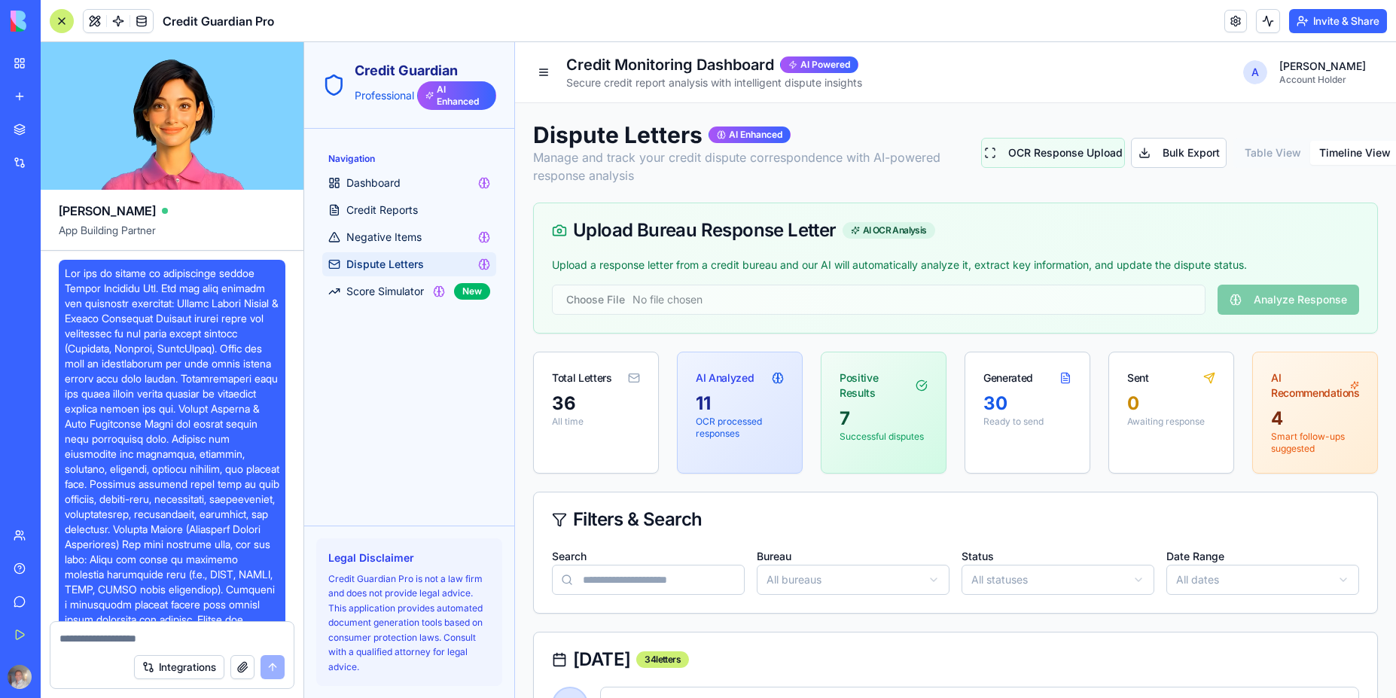
scroll to position [4102, 0]
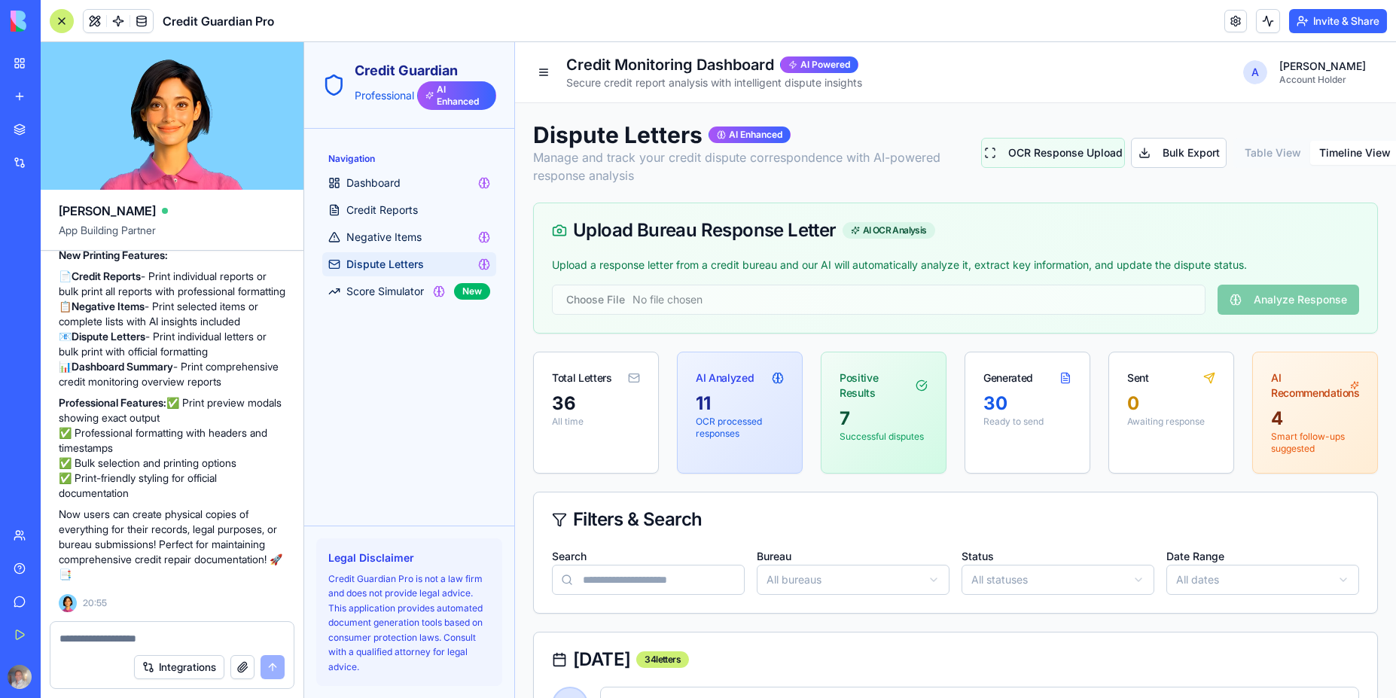
click at [110, 647] on div "Integrations" at bounding box center [171, 667] width 243 height 42
click at [111, 631] on textarea at bounding box center [171, 638] width 225 height 15
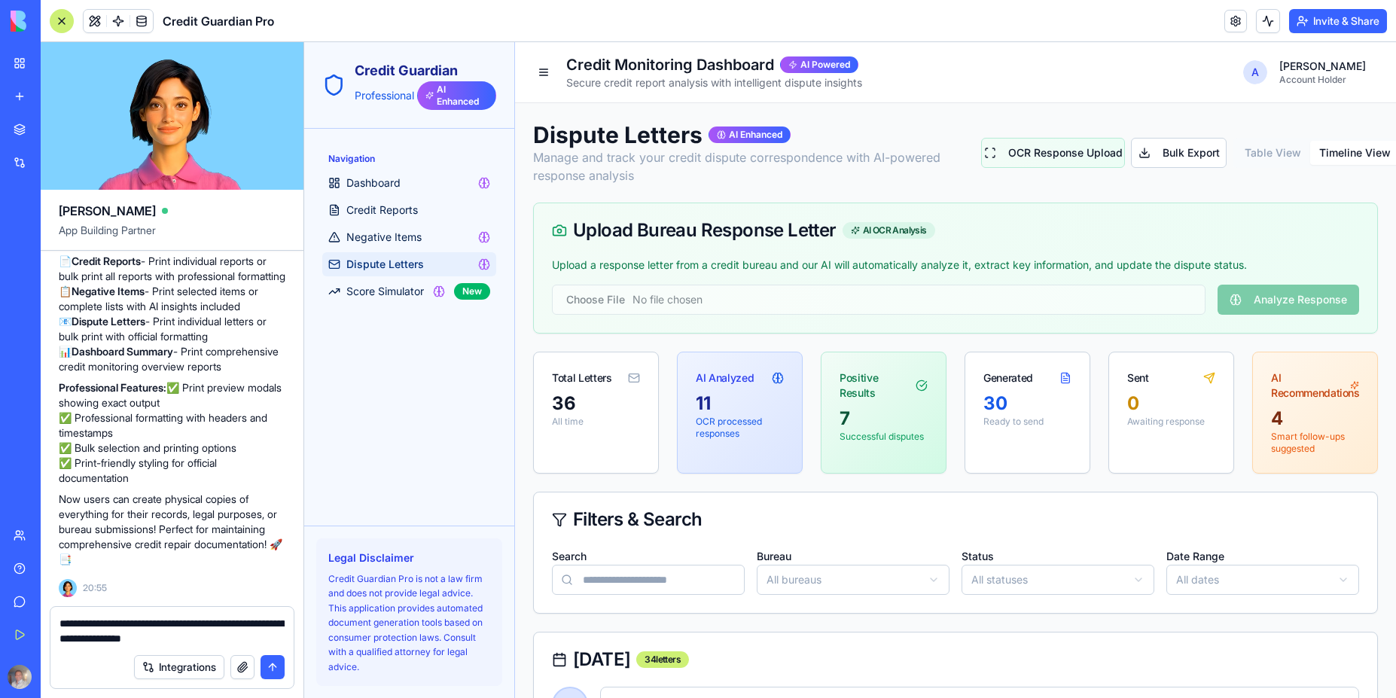
type textarea "**********"
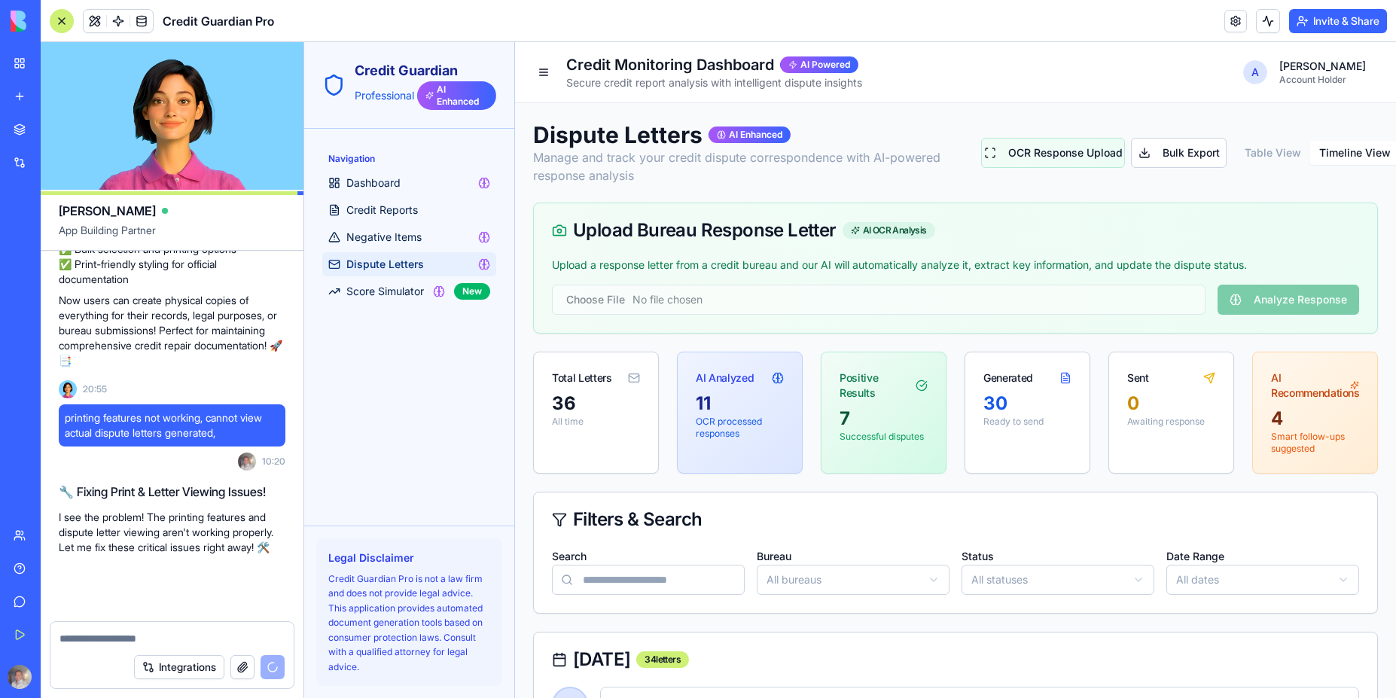
scroll to position [4331, 0]
